Goal: Task Accomplishment & Management: Use online tool/utility

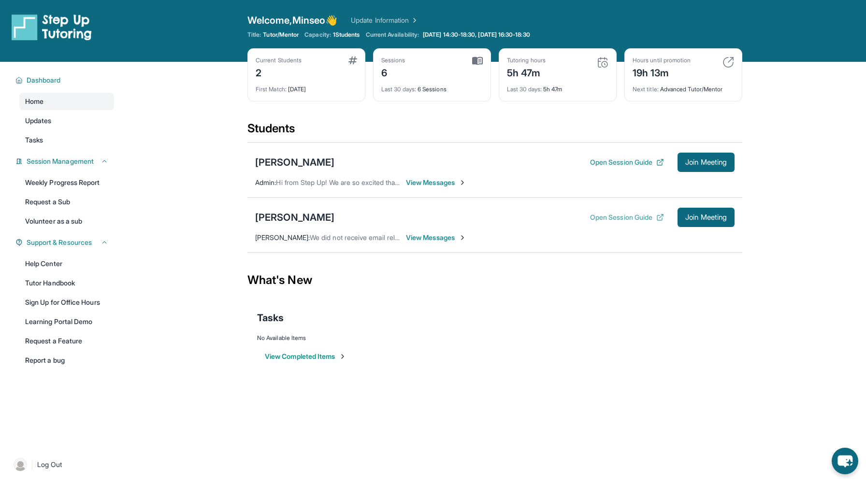
click at [602, 220] on button "Open Session Guide" at bounding box center [627, 218] width 74 height 10
click at [301, 218] on div "[PERSON_NAME]" at bounding box center [294, 218] width 79 height 14
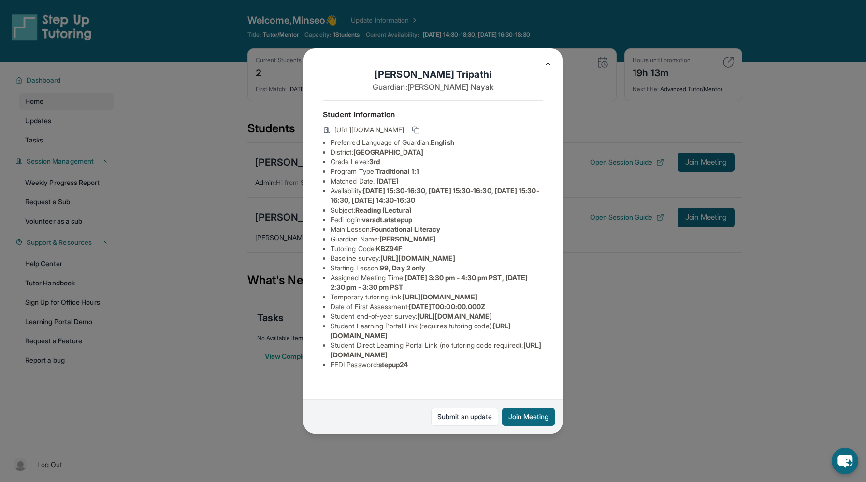
scroll to position [8, 0]
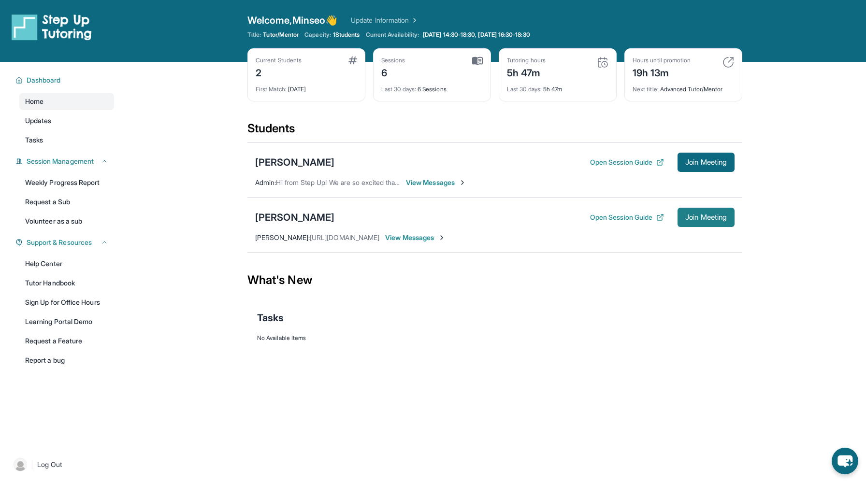
click at [717, 220] on span "Join Meeting" at bounding box center [706, 217] width 42 height 6
